Goal: Check status: Check status

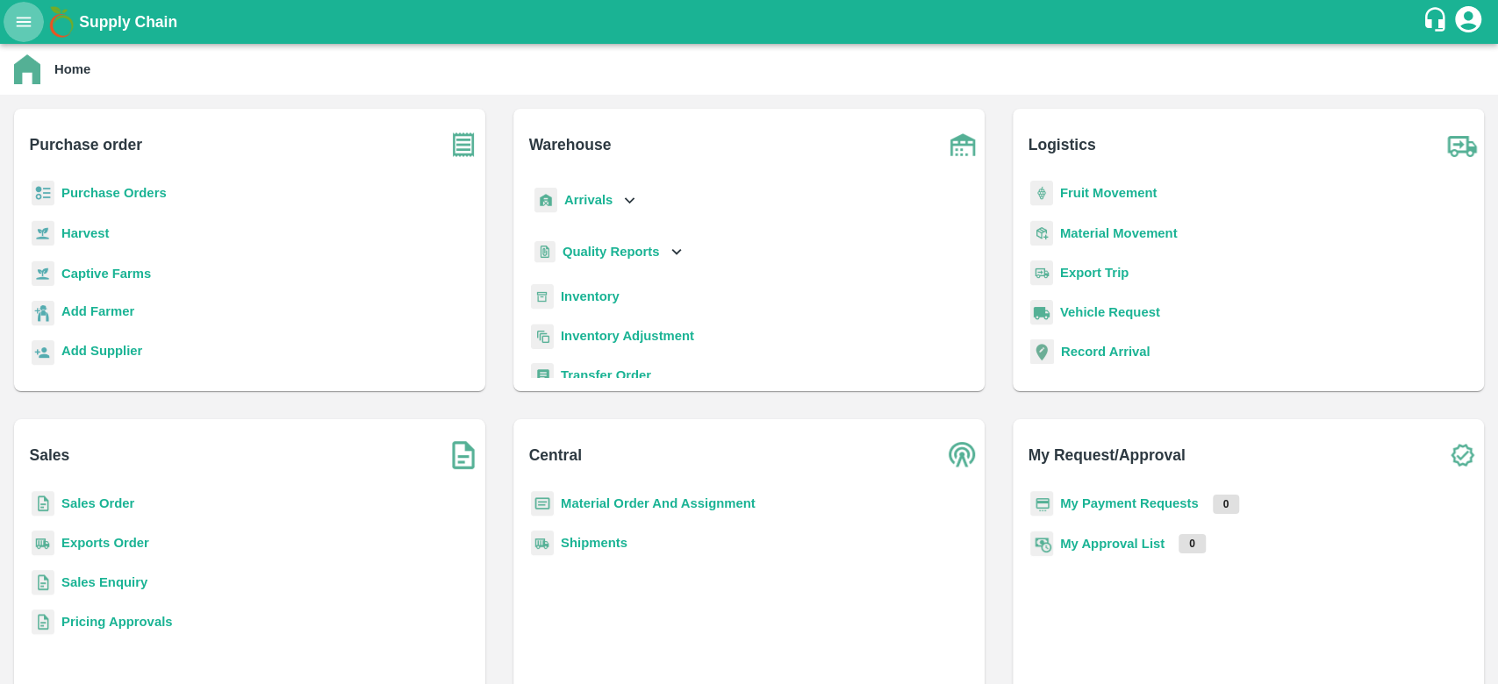
click at [14, 26] on icon "open drawer" at bounding box center [23, 21] width 19 height 19
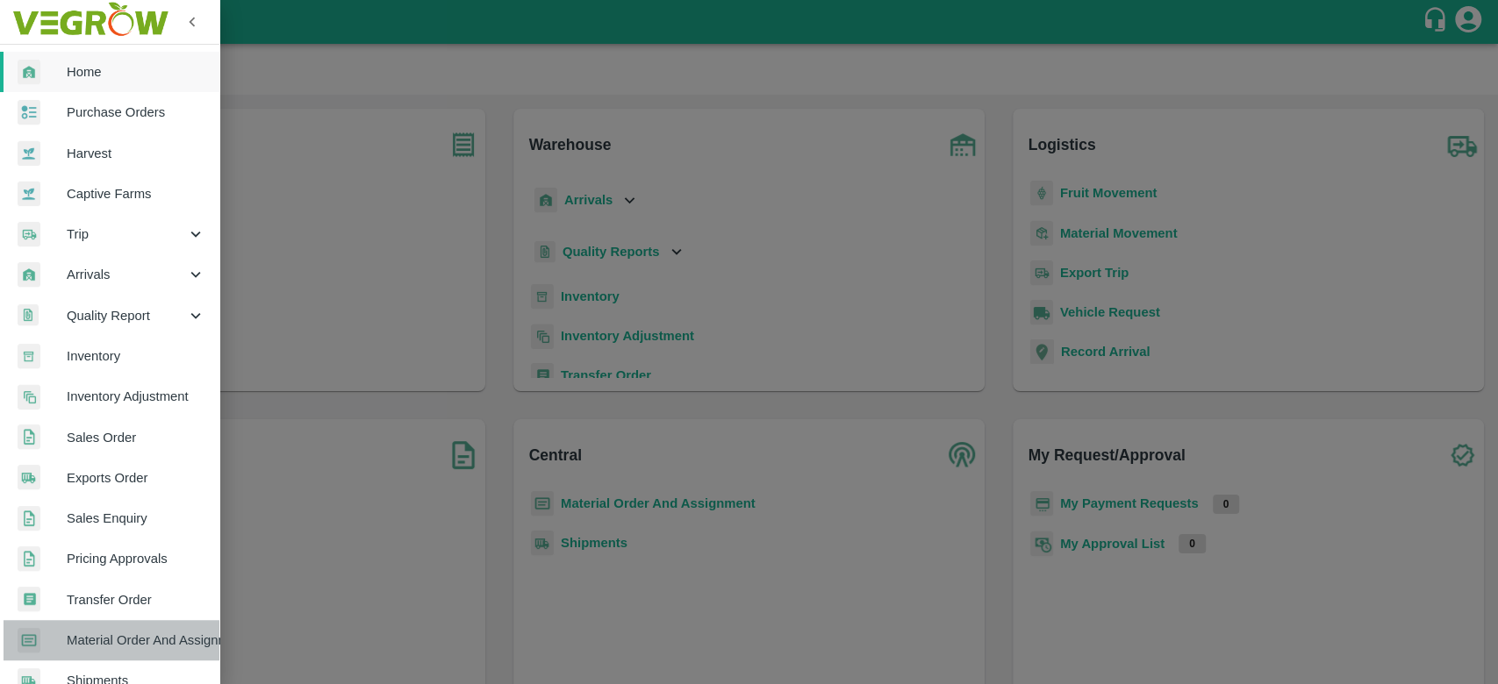
click at [141, 641] on span "Material Order And Assignment" at bounding box center [136, 640] width 139 height 19
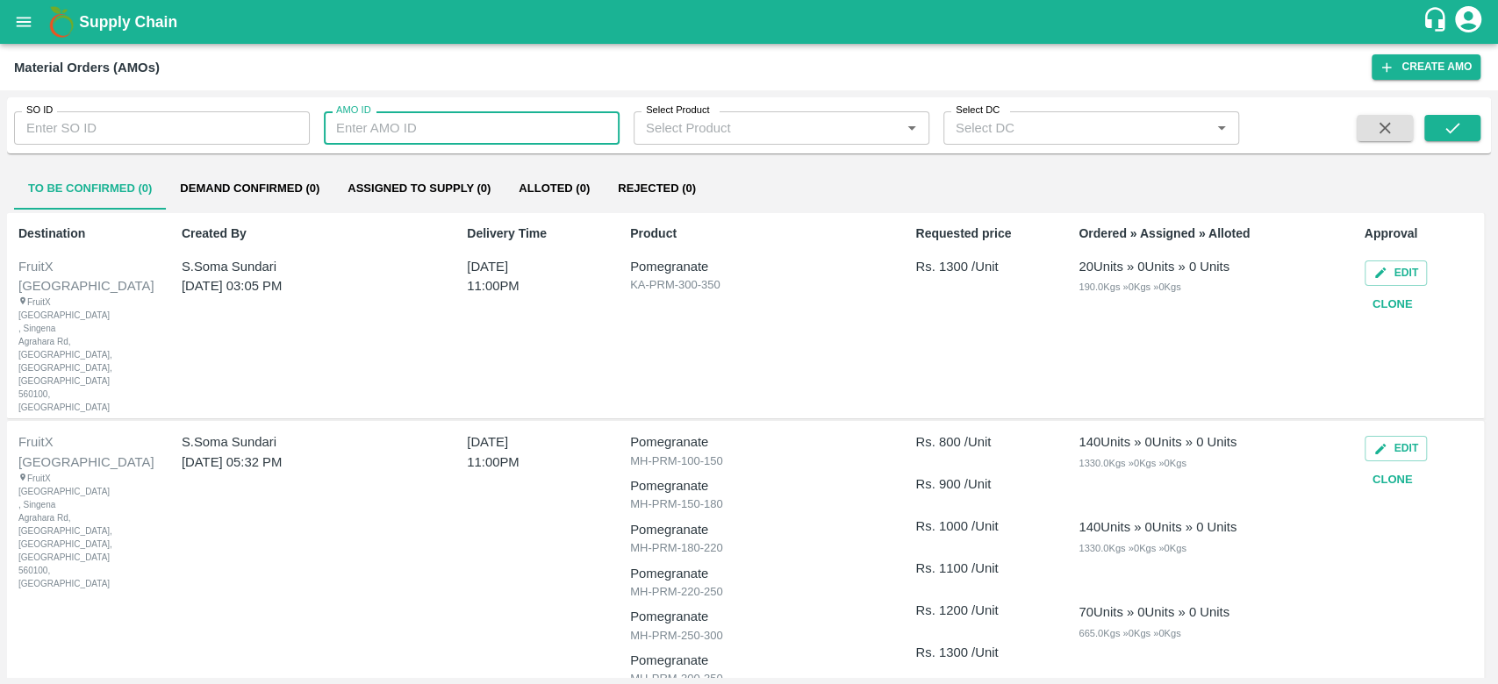
click at [367, 132] on input "AMO ID" at bounding box center [472, 127] width 296 height 33
paste input "324132"
type input "324132"
click at [1457, 125] on icon "submit" at bounding box center [1452, 128] width 14 height 11
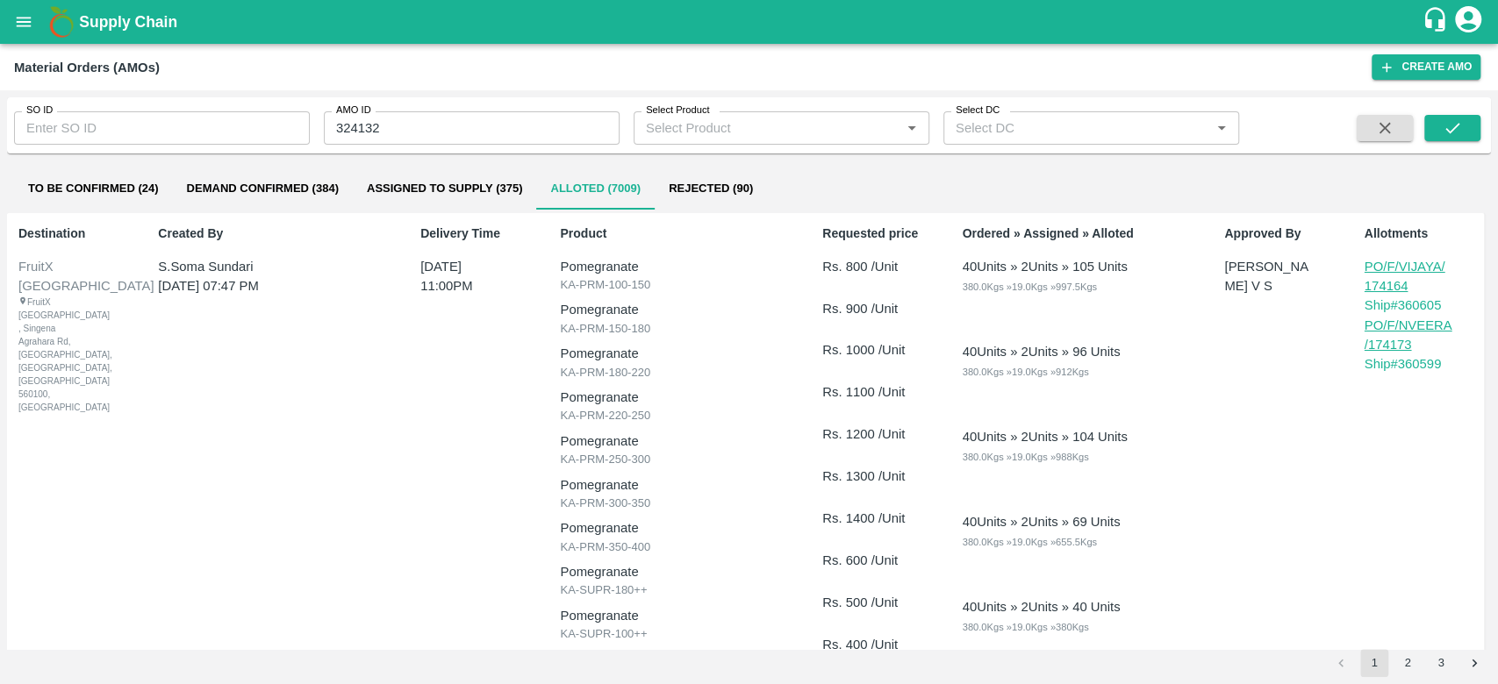
click at [1390, 279] on p "PO/F/VIJAYA/174164" at bounding box center [1408, 276] width 88 height 39
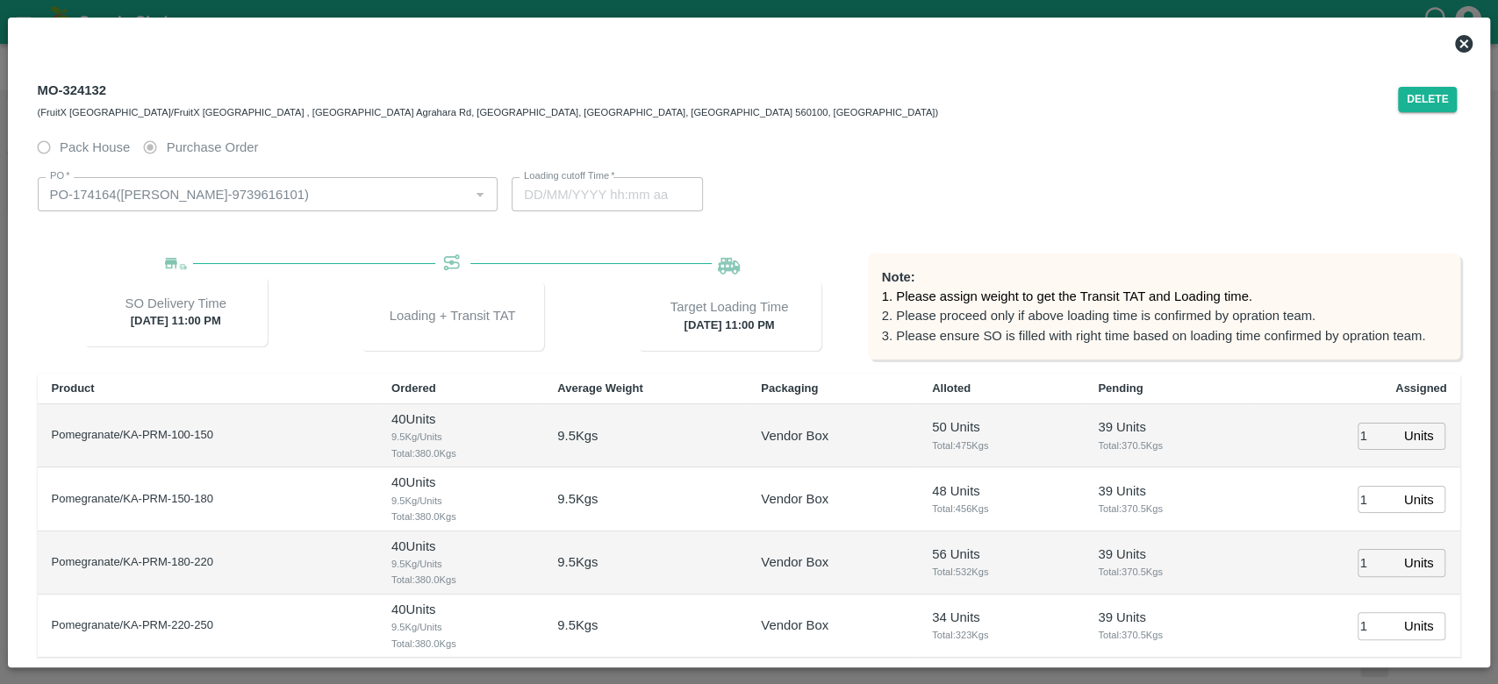
type input "[DATE] 11:00 PM"
type input "[DATE] 07:20 AM"
click at [1466, 48] on icon at bounding box center [1464, 44] width 18 height 18
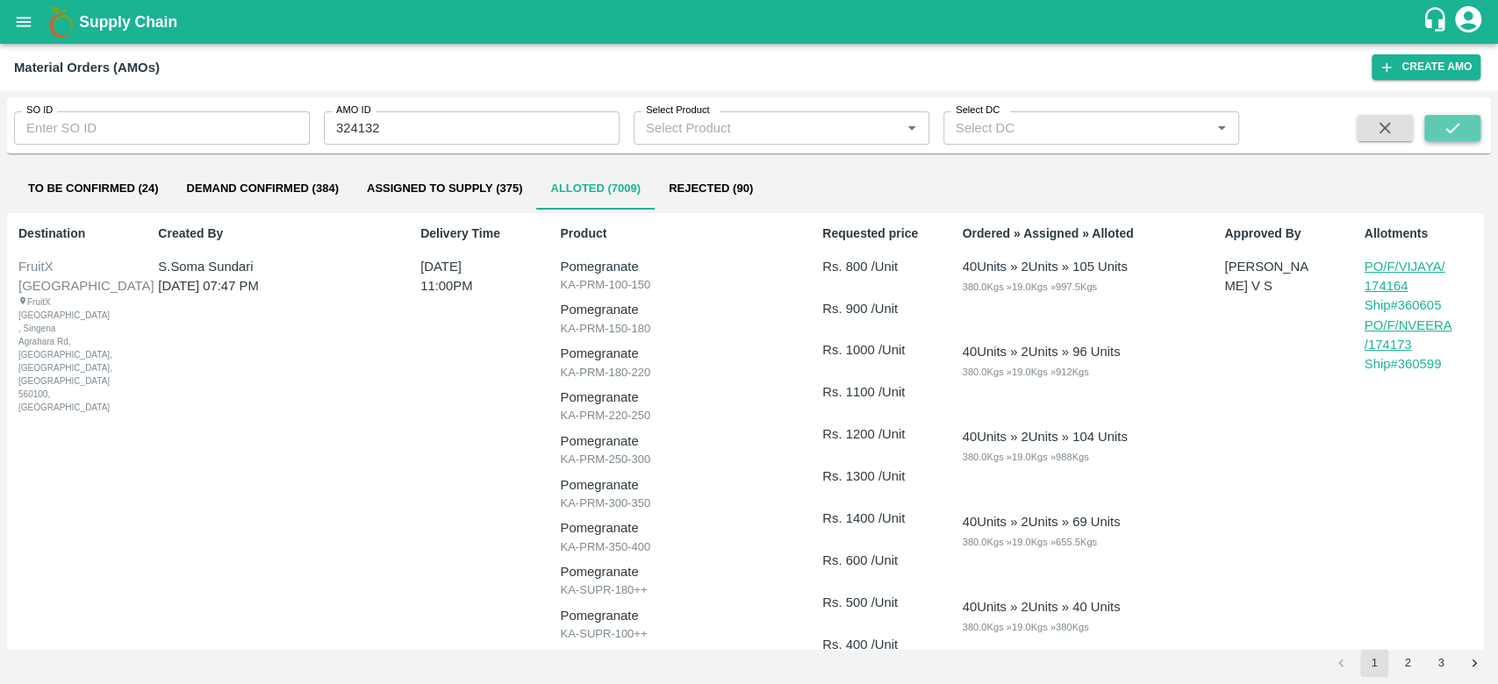
click at [1461, 123] on icon "submit" at bounding box center [1451, 127] width 19 height 19
